Goal: Task Accomplishment & Management: Complete application form

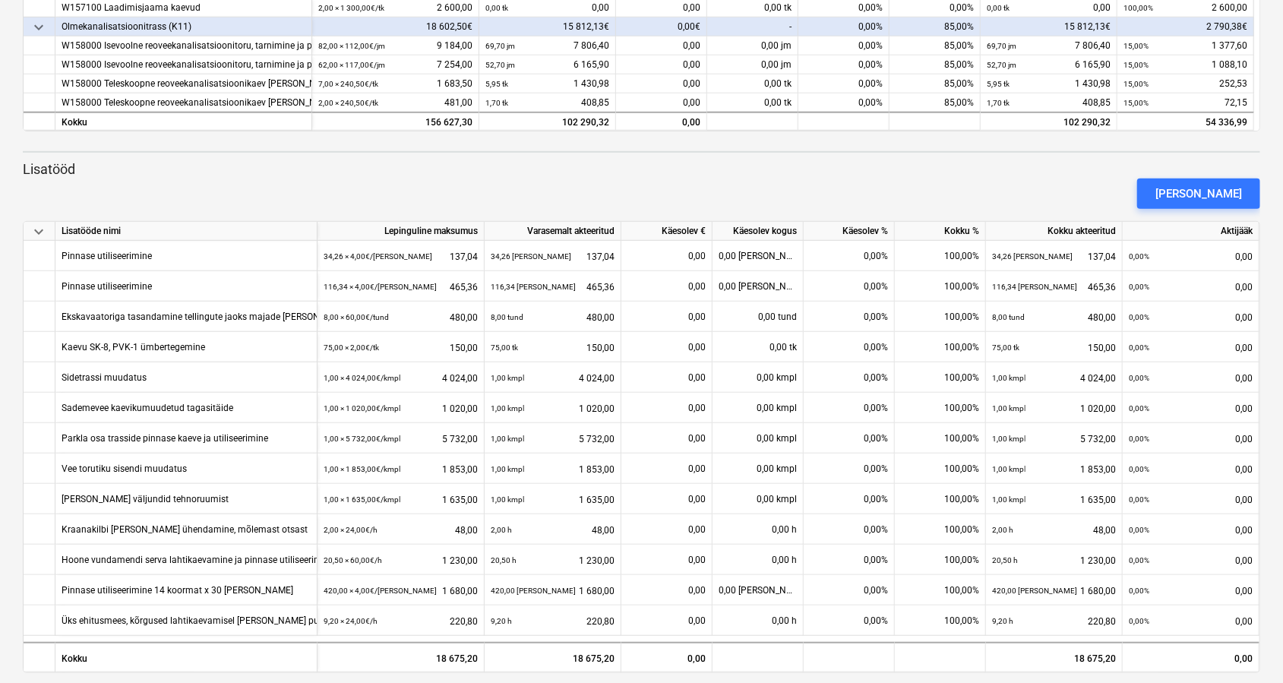
scroll to position [572, 0]
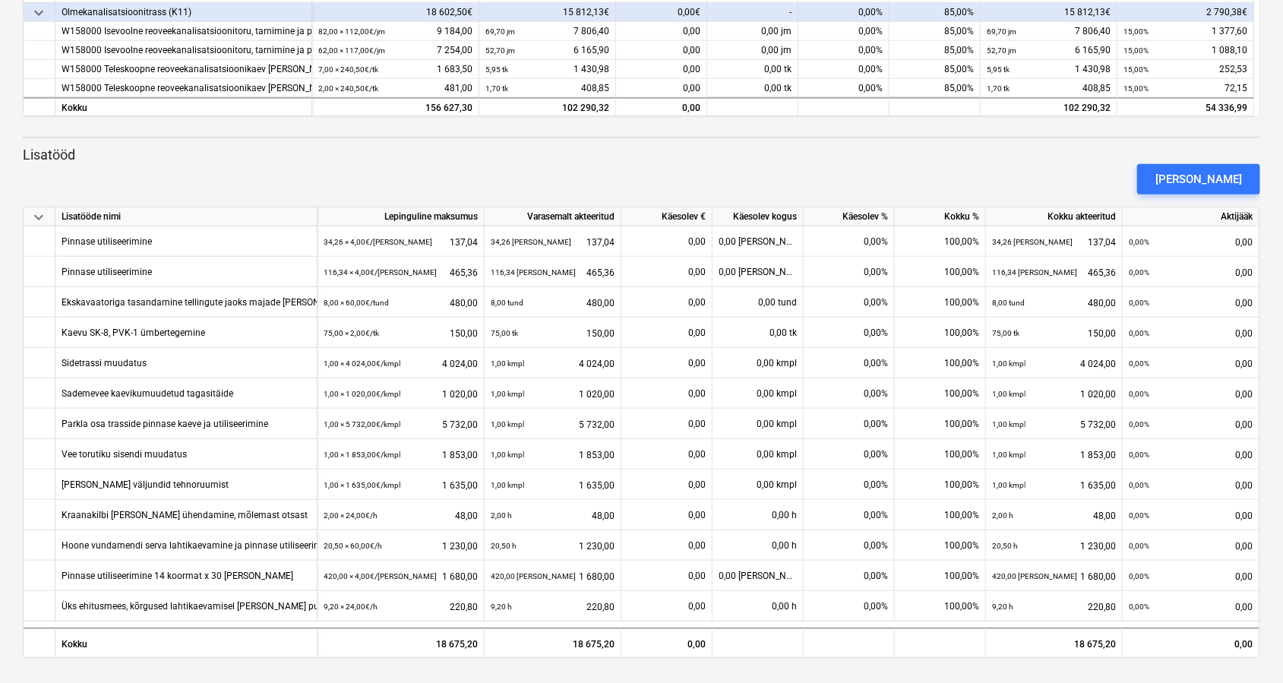
click at [1105, 165] on div "[PERSON_NAME]" at bounding box center [642, 179] width 1250 height 43
click at [780, 171] on div "[PERSON_NAME]" at bounding box center [642, 179] width 1250 height 43
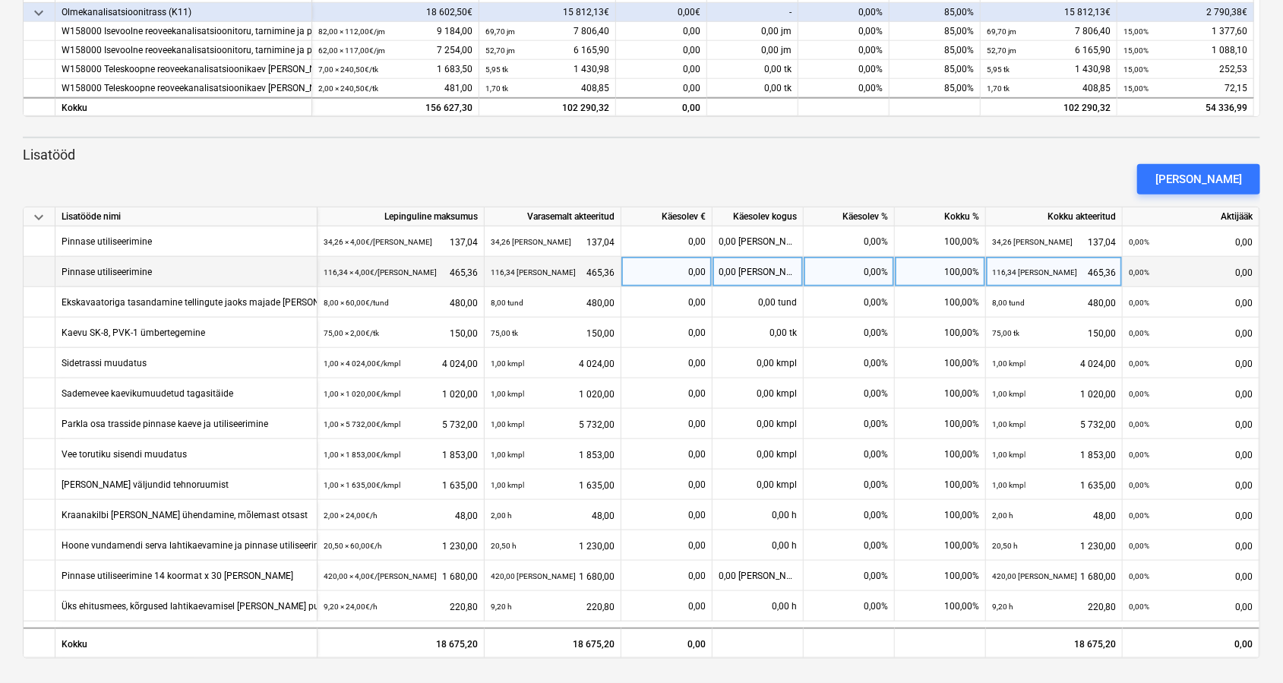
scroll to position [0, 0]
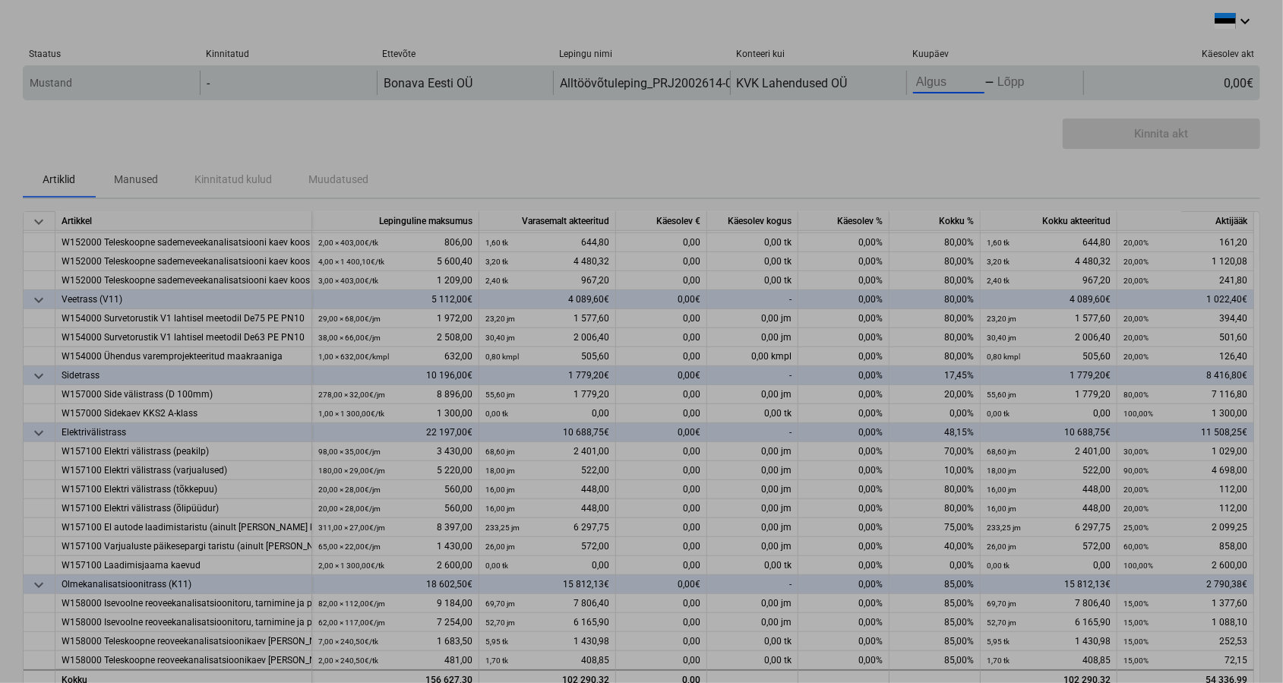
click at [935, 79] on body "keyboard_arrow_down Staatus Kinnitatud Ettevõte Lepingu nimi Konteeri kui Kuupä…" at bounding box center [641, 341] width 1283 height 683
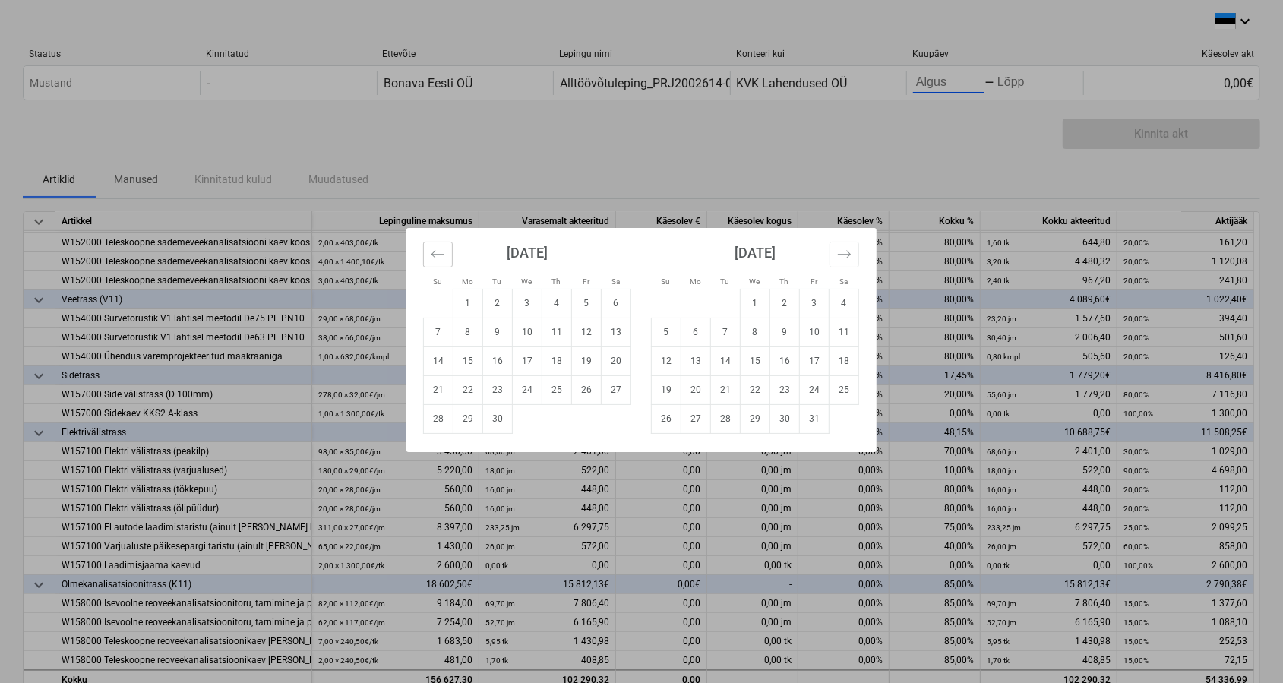
click at [431, 252] on icon "Move backward to switch to the previous month." at bounding box center [438, 254] width 14 height 14
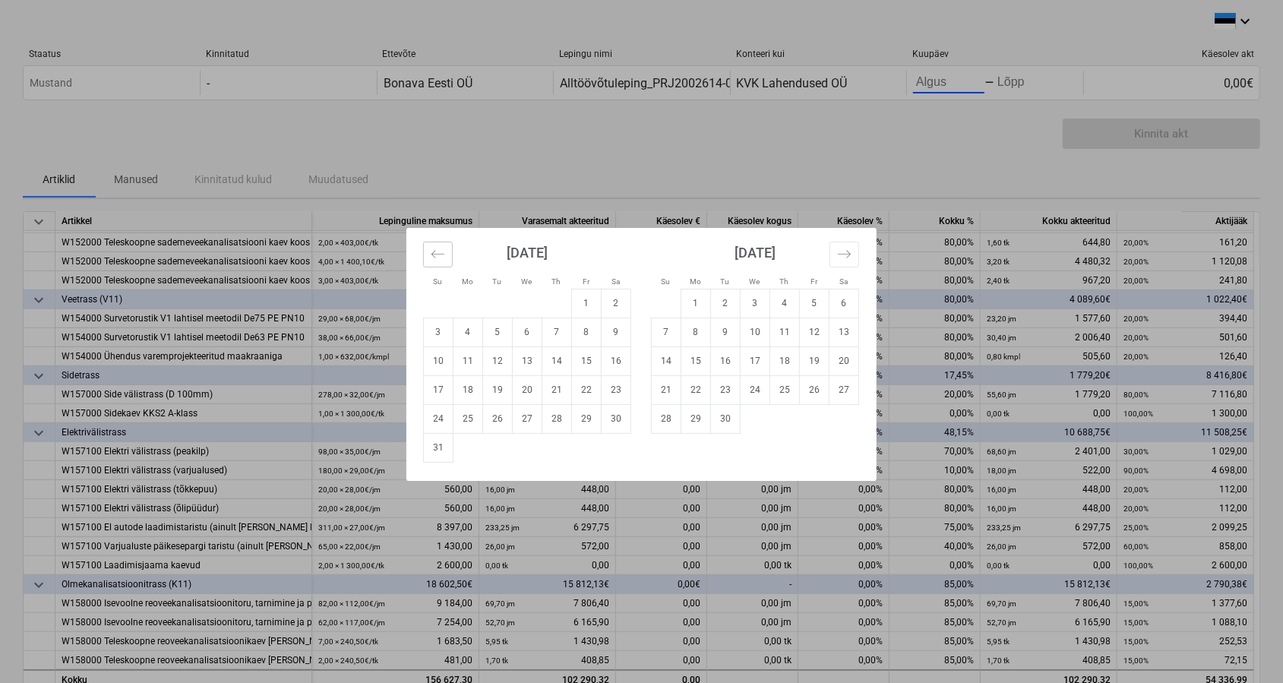
click at [431, 252] on icon "Move backward to switch to the previous month." at bounding box center [438, 254] width 14 height 14
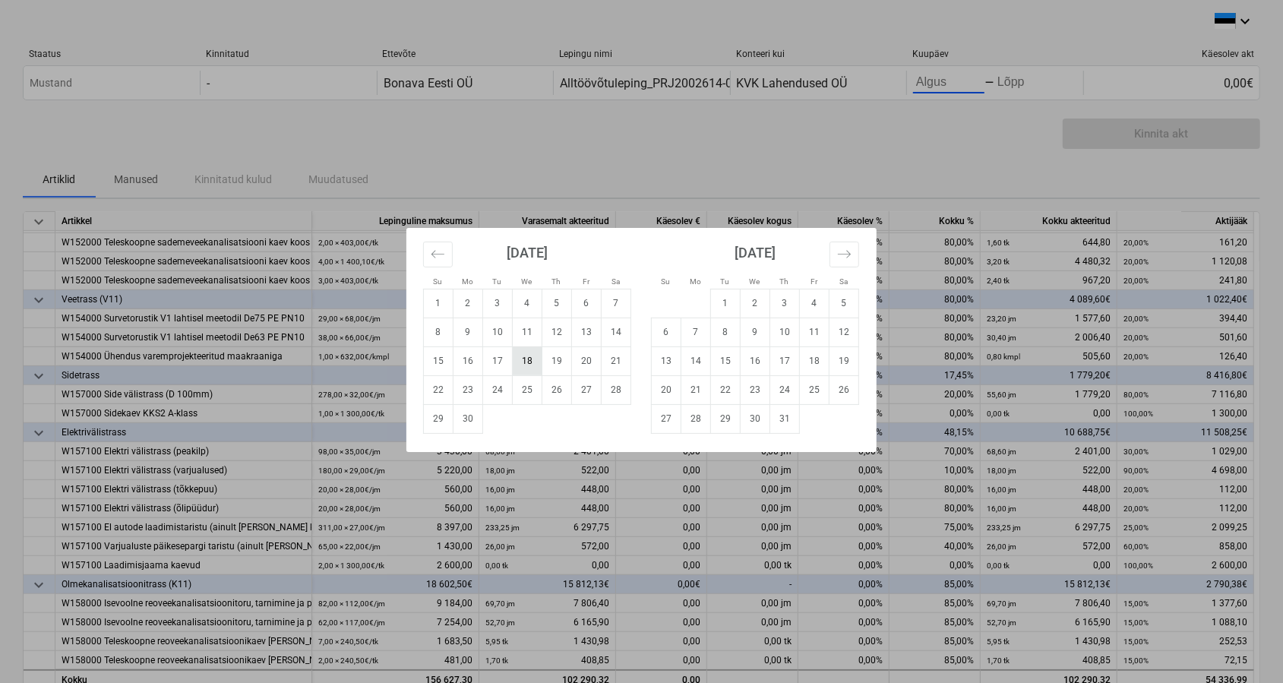
click at [531, 353] on td "18" at bounding box center [528, 360] width 30 height 29
type input "[DATE]"
click at [856, 257] on button "Move forward to switch to the next month." at bounding box center [845, 255] width 30 height 26
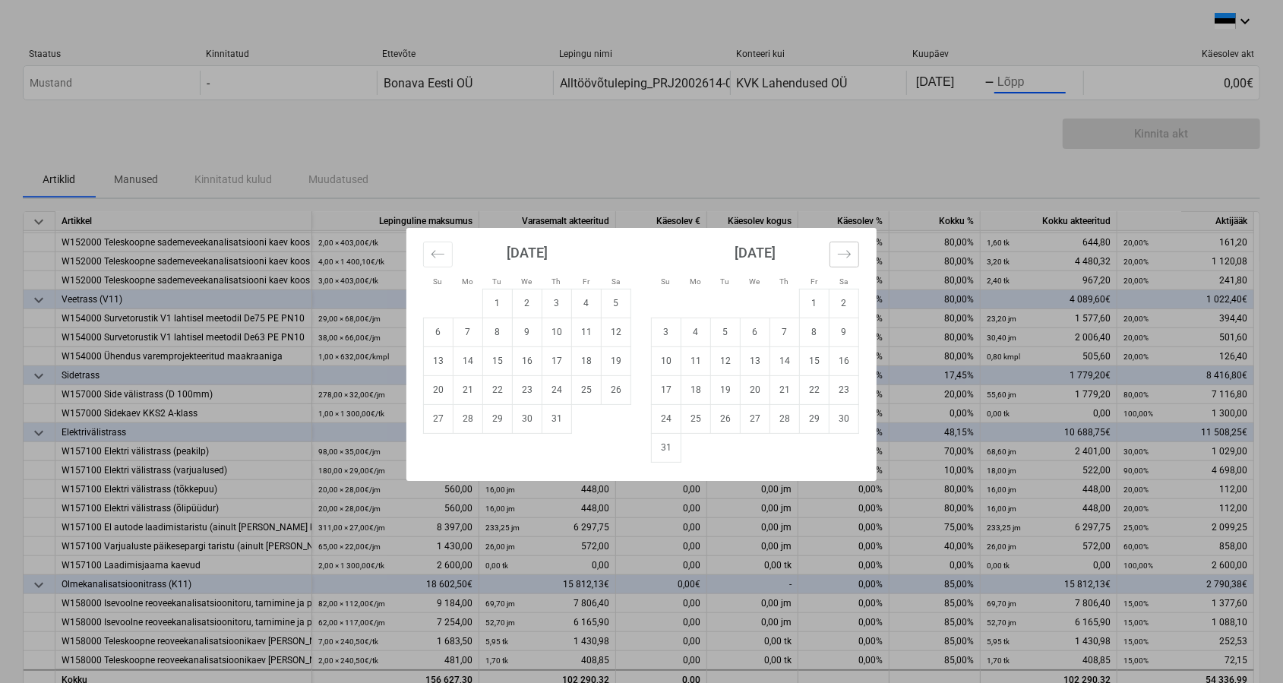
click at [856, 257] on button "Move forward to switch to the next month." at bounding box center [845, 255] width 30 height 26
click at [783, 365] on td "18" at bounding box center [785, 360] width 30 height 29
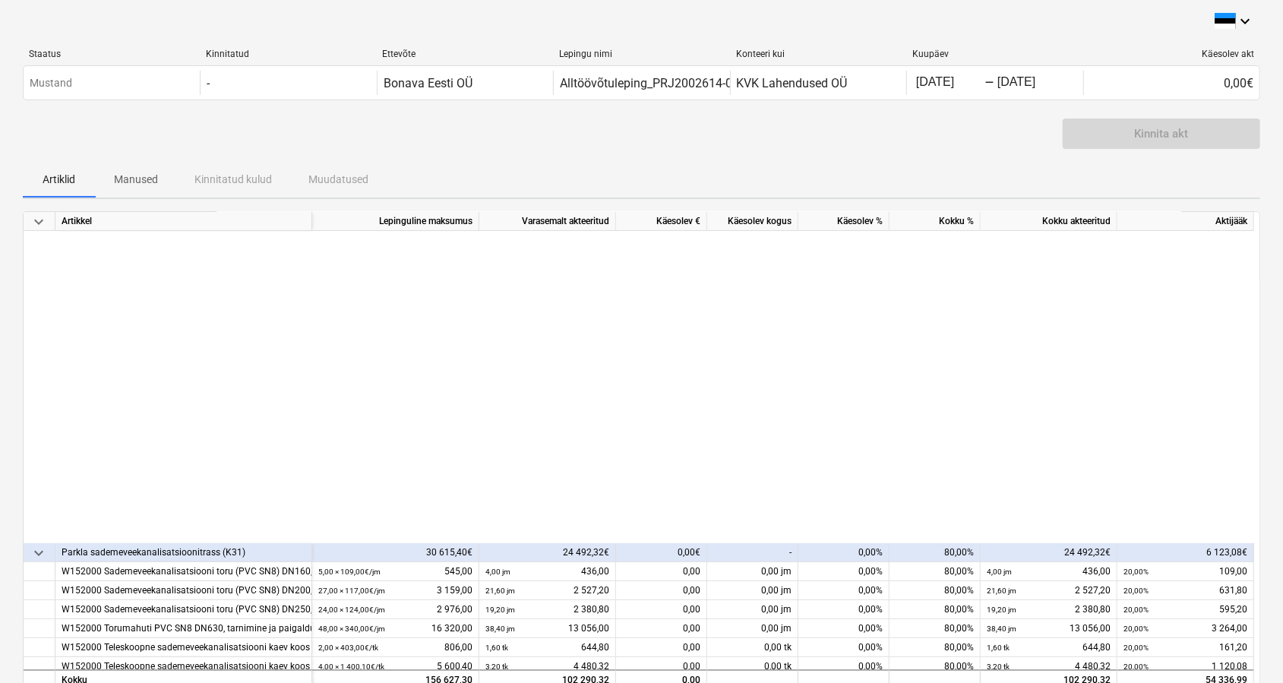
scroll to position [572, 0]
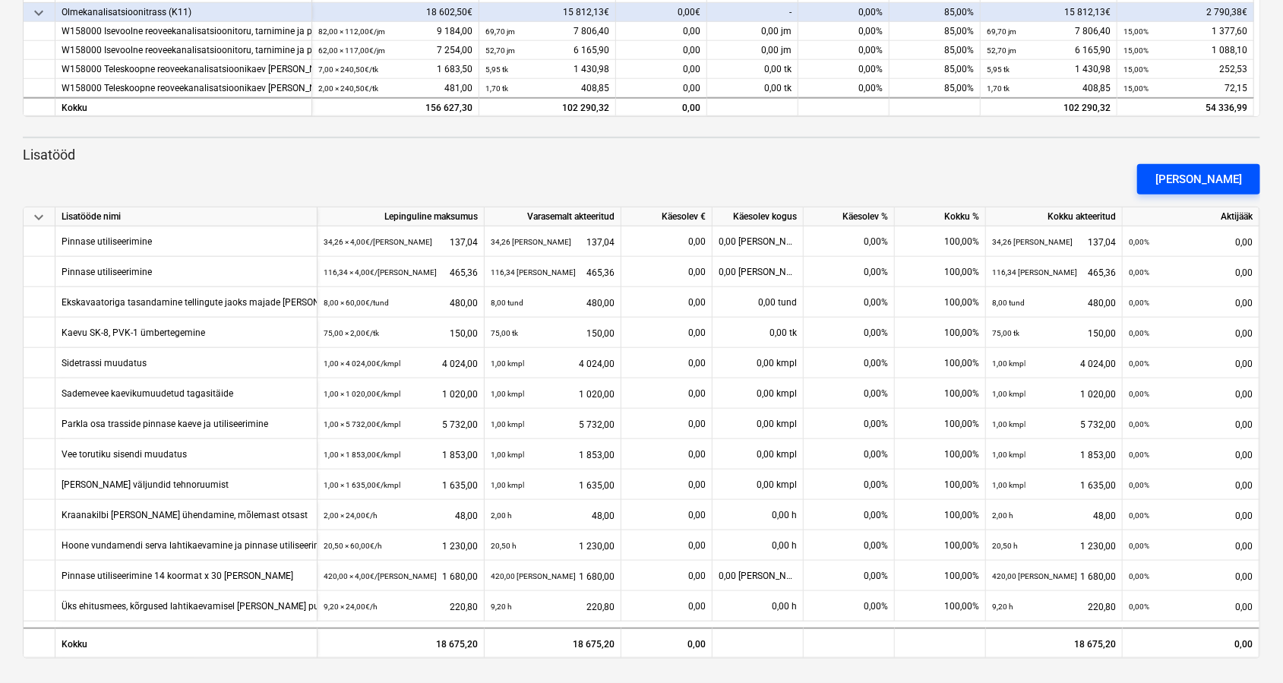
click at [1217, 184] on div "[PERSON_NAME]" at bounding box center [1199, 179] width 87 height 20
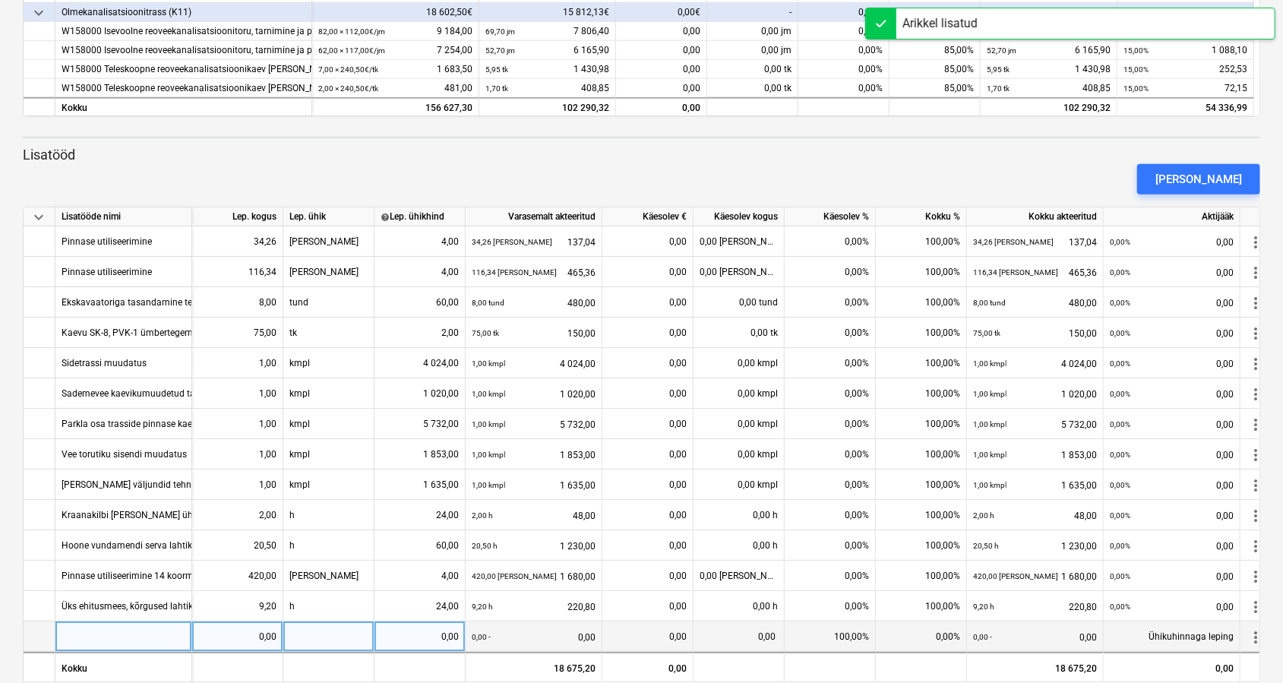
click at [93, 632] on div at bounding box center [123, 637] width 137 height 30
type input "Sademevee"
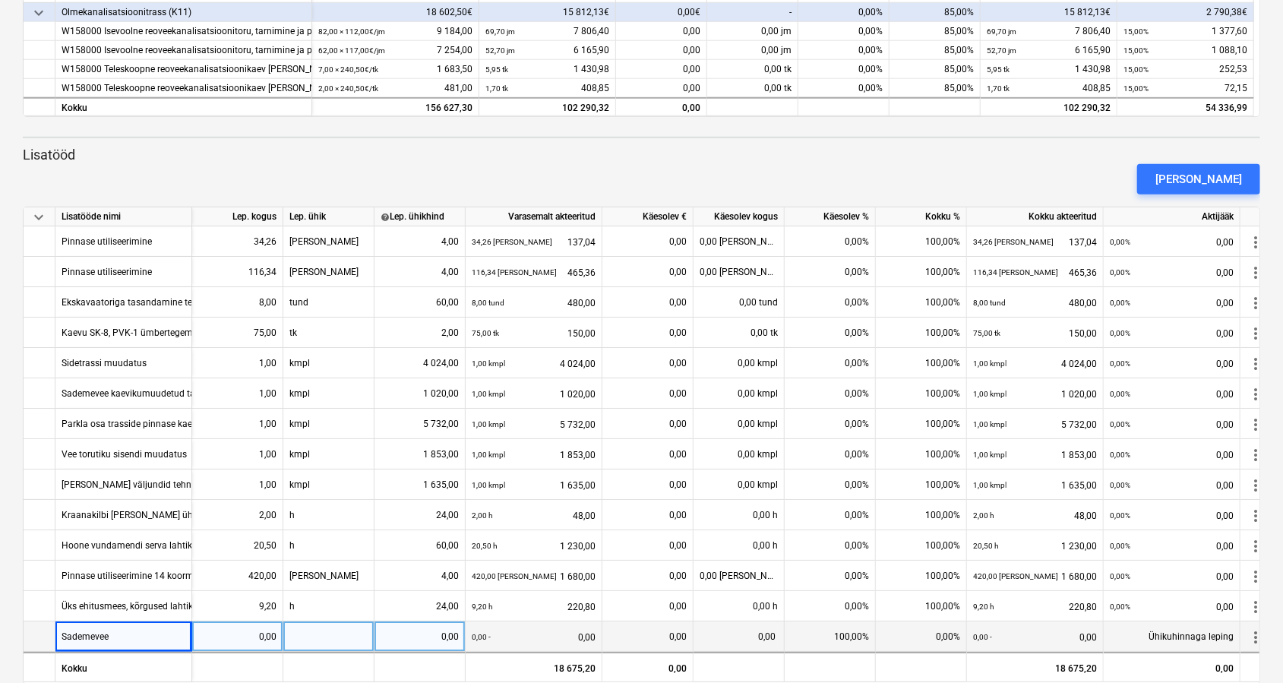
click at [126, 641] on div "Sademevee" at bounding box center [123, 637] width 137 height 30
click at [139, 635] on input "Sademevee" at bounding box center [123, 637] width 136 height 30
type input "Sademevee ülesviigud kaevust"
click at [179, 640] on div "Sademevee ülesviigud kaevust" at bounding box center [124, 637] width 125 height 30
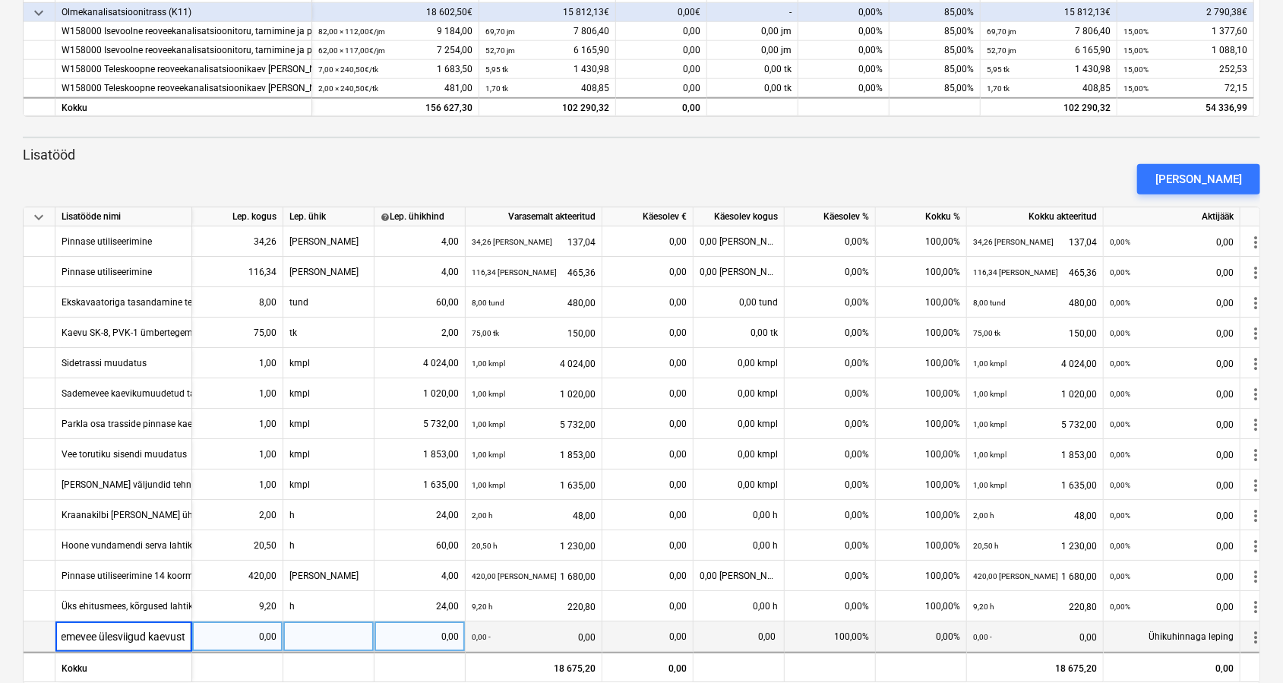
click at [134, 639] on input "Sademevee ülesviigud kaevust" at bounding box center [123, 637] width 136 height 30
click at [93, 632] on input "Sademevee ülesviigud kaevust" at bounding box center [123, 637] width 136 height 30
type input "Sademevee HDPE 110 ülesviigud kaevust"
click at [172, 635] on div "Sademevee HDPE 110 ülesviigud kaevust" at bounding box center [147, 637] width 170 height 30
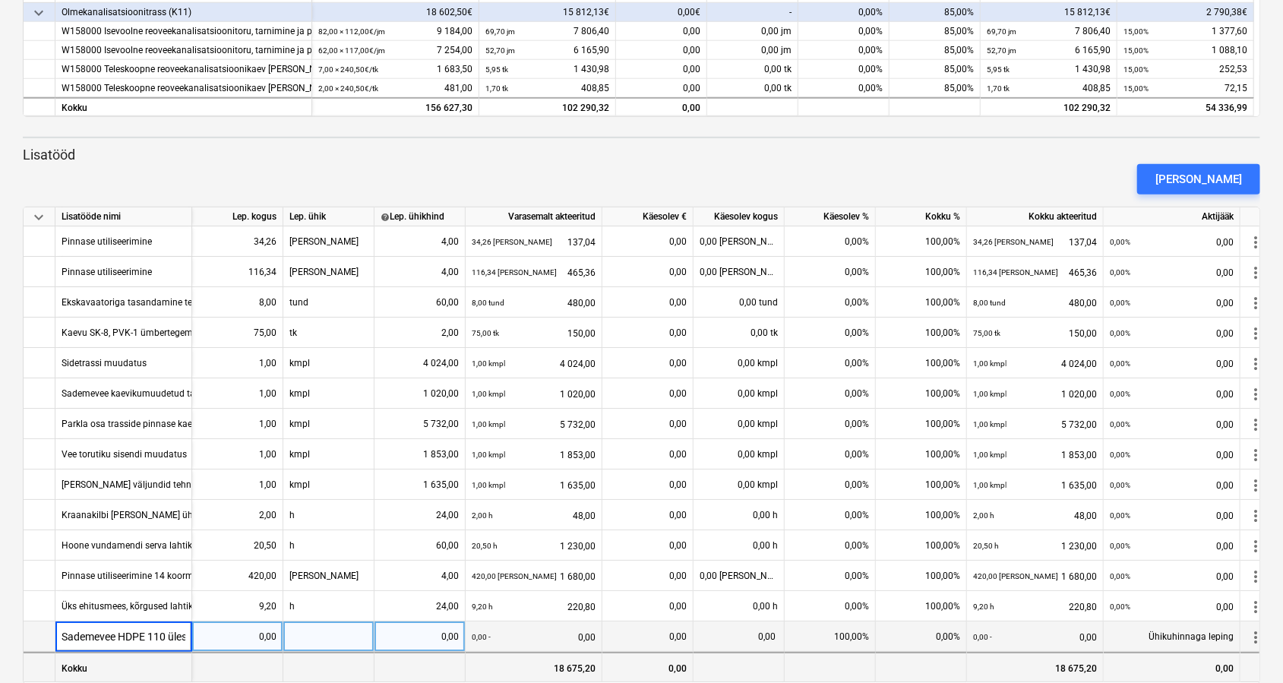
scroll to position [0, 74]
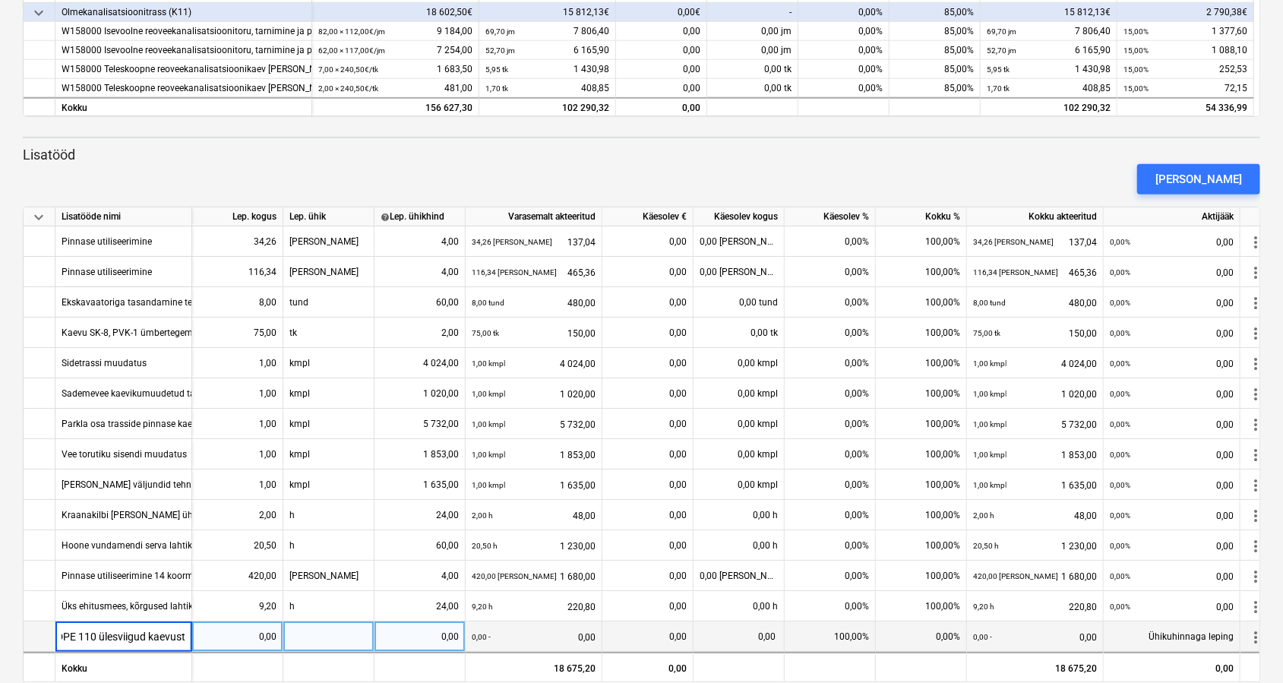
click at [184, 638] on input "Sademevee HDPE 110 ülesviigud kaevust" at bounding box center [123, 637] width 136 height 30
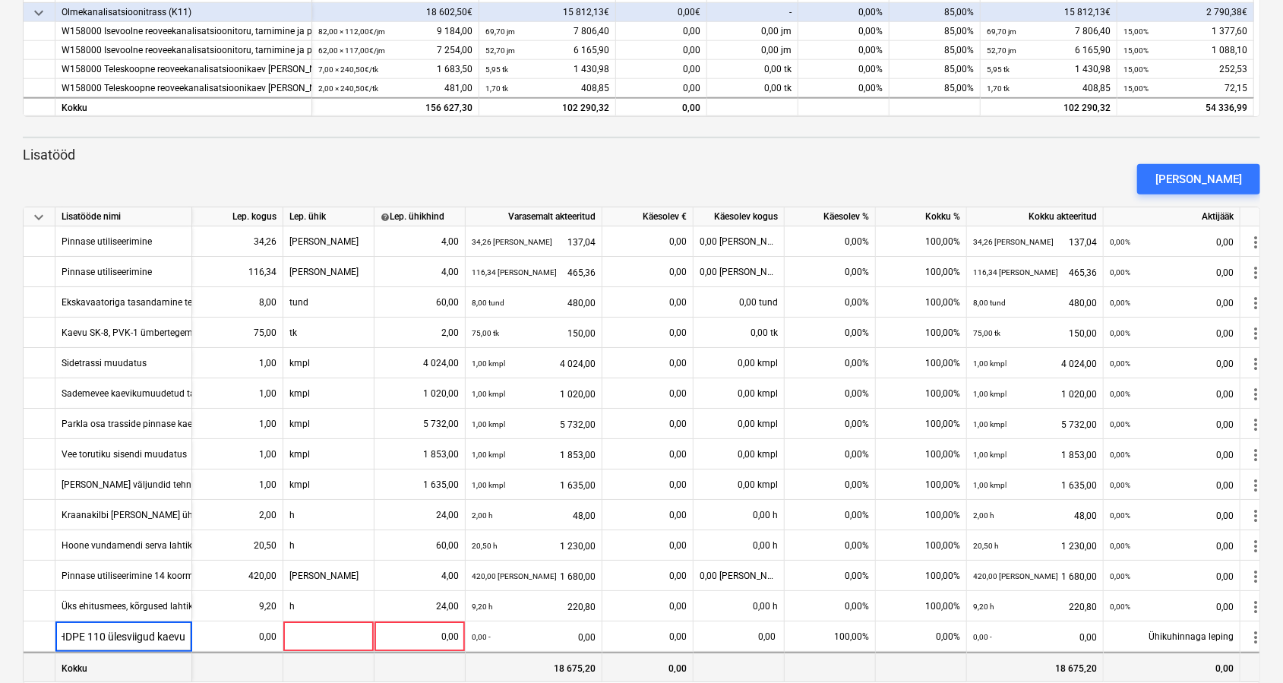
scroll to position [0, 65]
type input "Sademevee HDPE 110 ülesviigud kaevudest SK-4 ja"
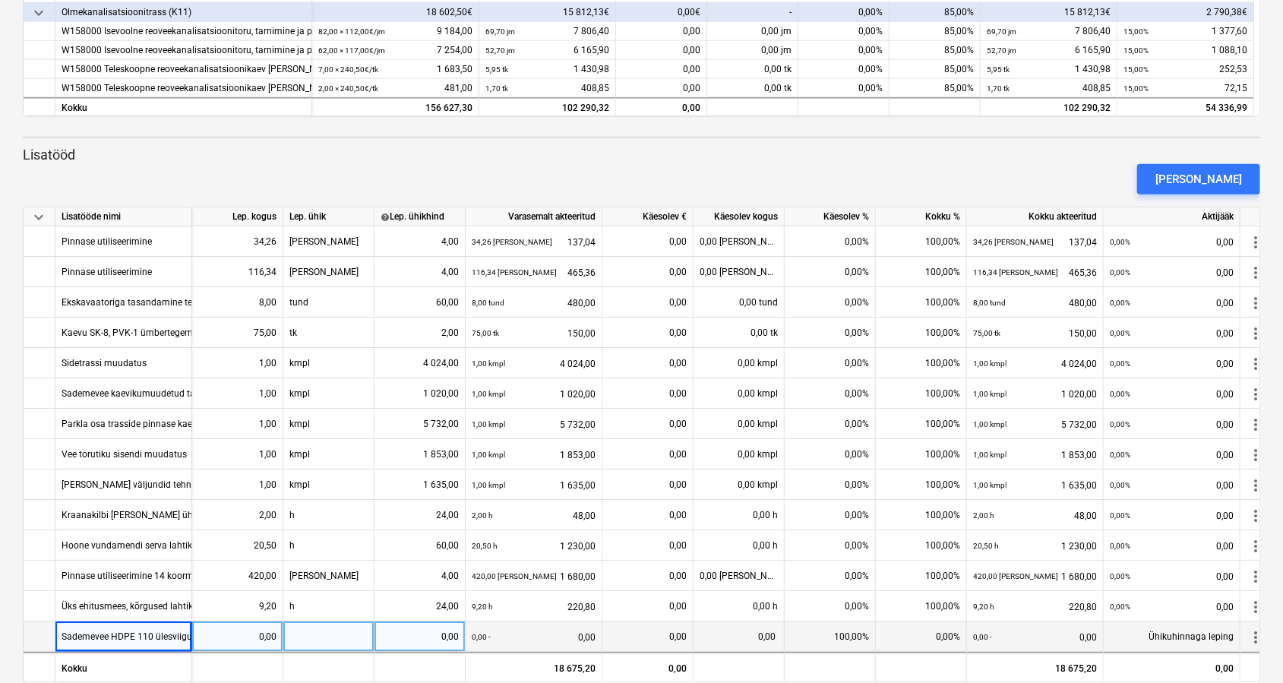
click at [150, 640] on div "Sademevee HDPE 110 ülesviigud kaevudest SK-4 ja" at bounding box center [167, 637] width 211 height 30
type input "Sademevee HDPE 110 ülesviigud kaevudest SK-4 ja SK-3"
click at [316, 641] on div at bounding box center [328, 637] width 91 height 30
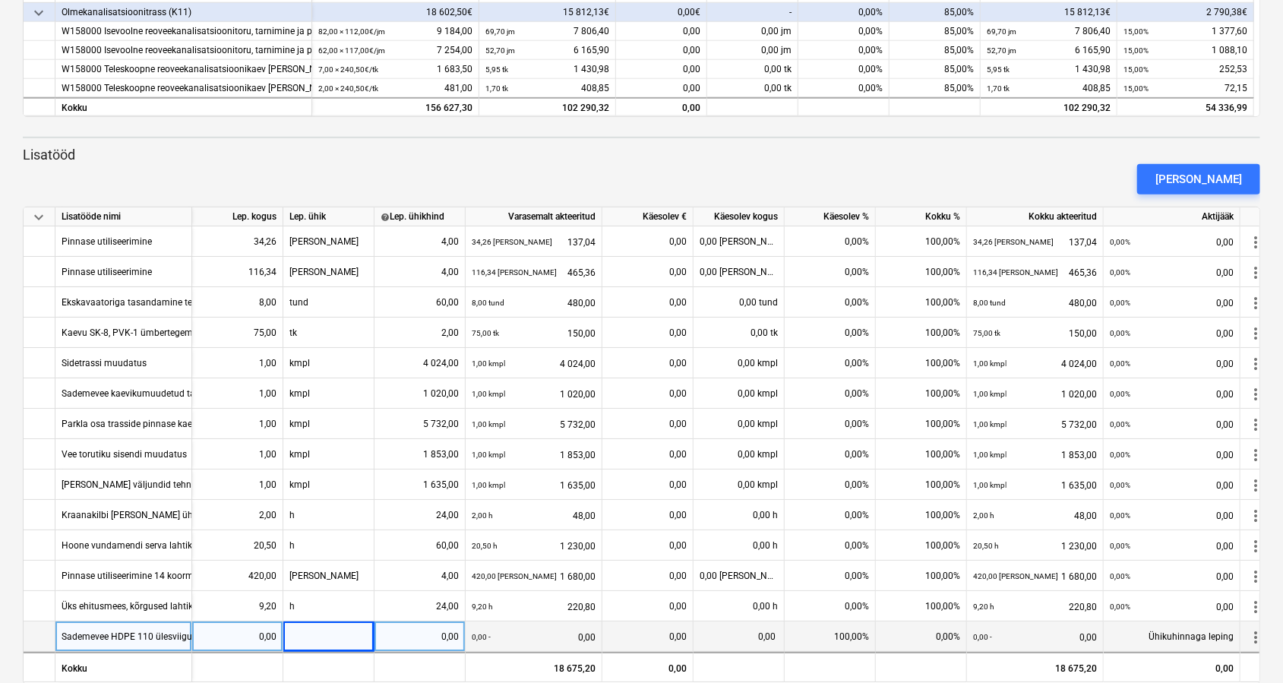
click at [148, 626] on div "Sademevee HDPE 110 ülesviigud kaevudest SK-4 ja SK-3" at bounding box center [178, 637] width 232 height 30
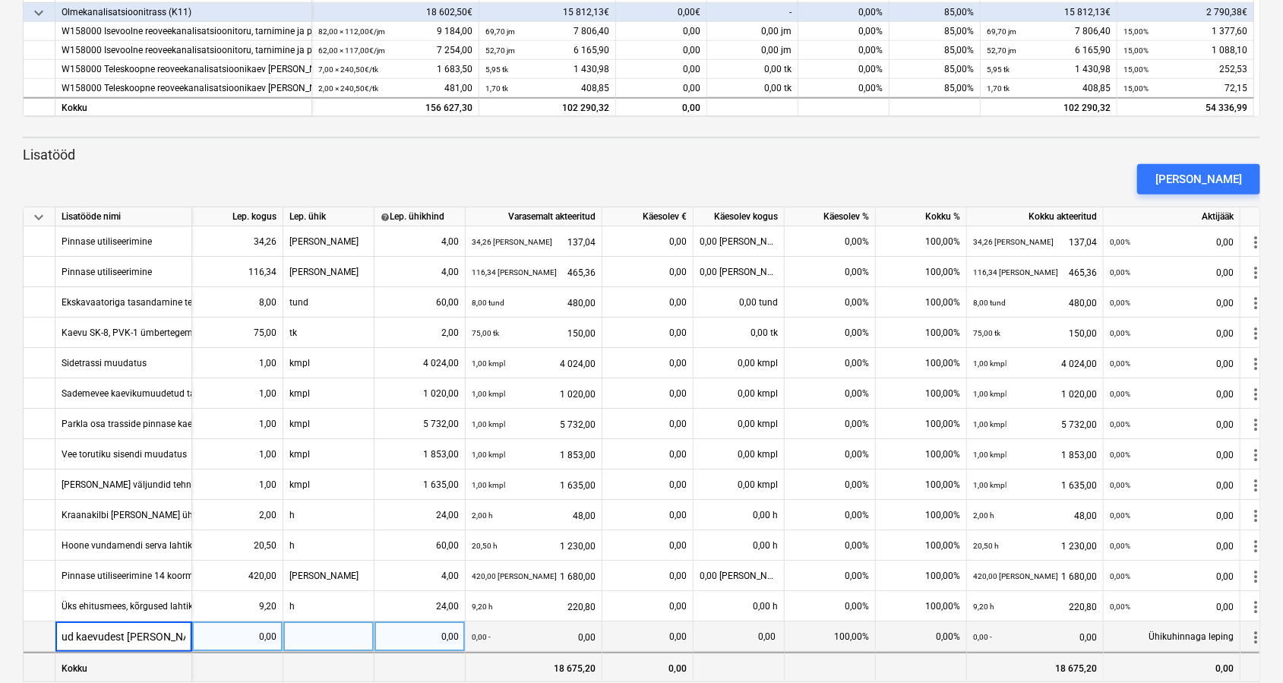
scroll to position [0, 136]
type input "Sademevee HDPE 110 ülesviigud kaevudest SK-5 ja SK-3"
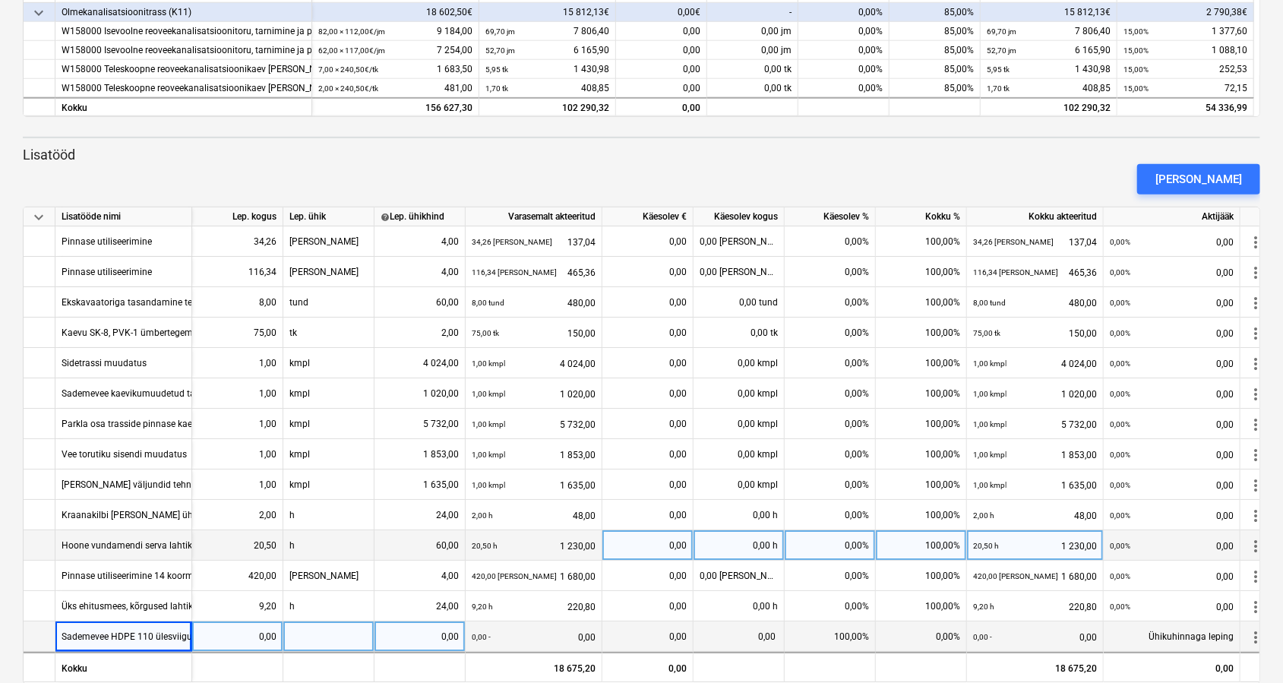
click at [157, 539] on div "Hoone vundamendi serva lahtikaevamine ja pinnase utiliseerimine" at bounding box center [198, 545] width 273 height 30
